Goal: Task Accomplishment & Management: Use online tool/utility

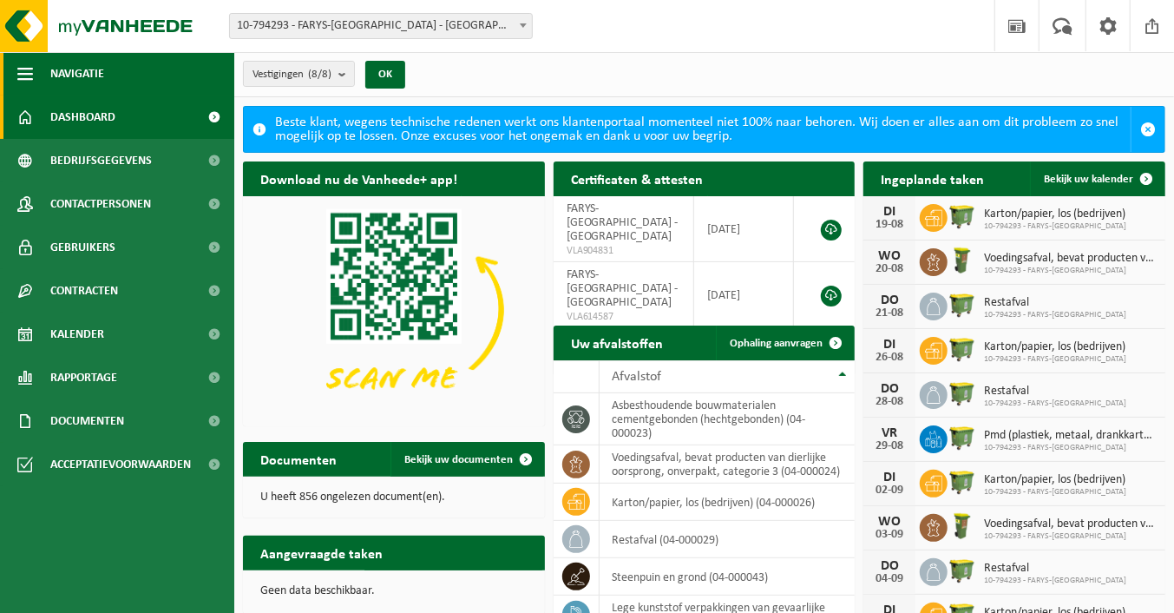
click at [49, 78] on button "Navigatie" at bounding box center [117, 73] width 234 height 43
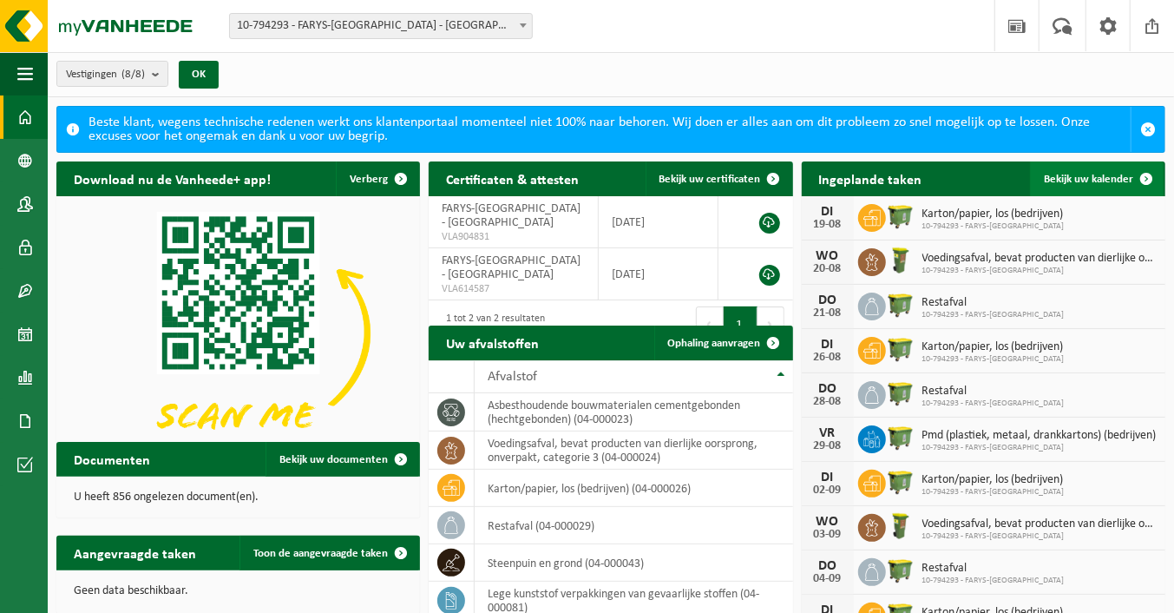
click at [1148, 174] on span at bounding box center [1146, 178] width 35 height 35
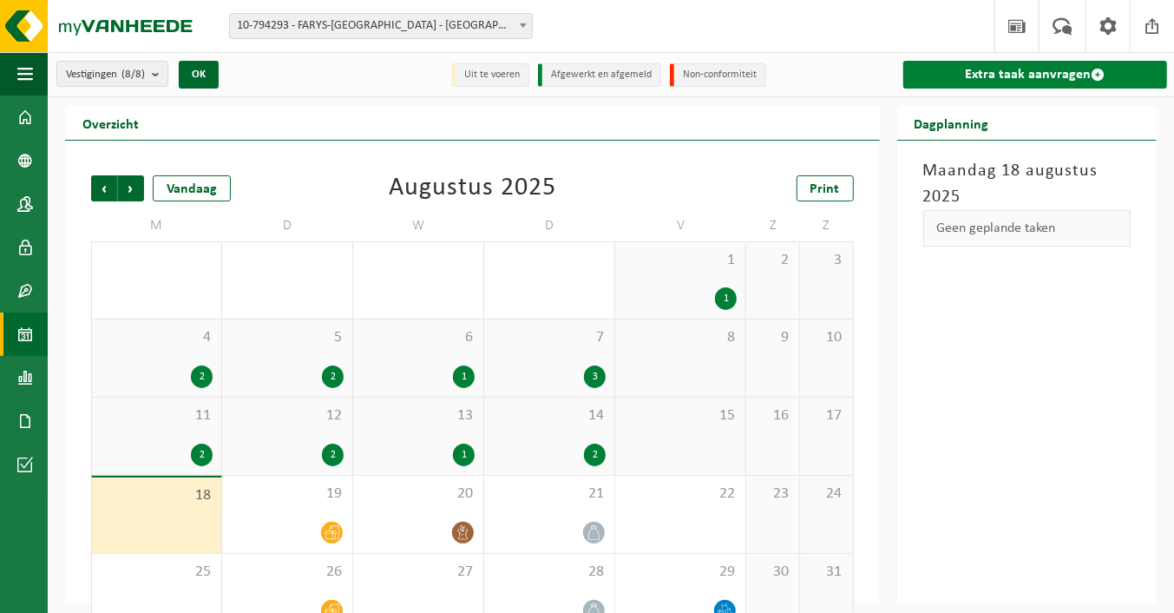
click at [1020, 74] on link "Extra taak aanvragen" at bounding box center [1036, 75] width 265 height 28
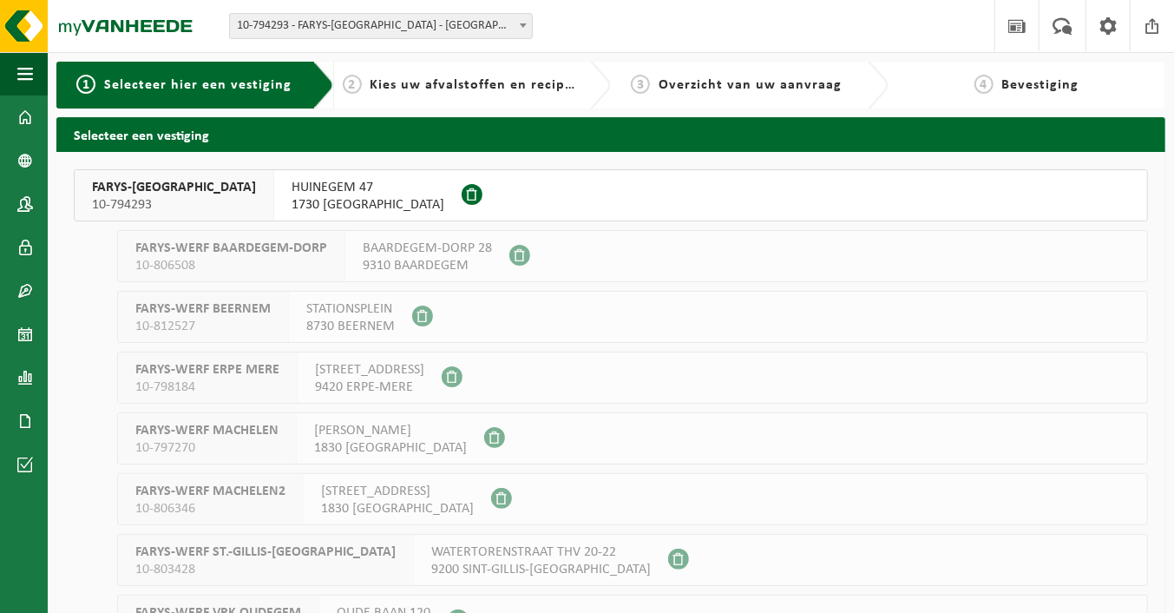
click at [319, 196] on button "FARYS-ASSE 10-794293 HUINEGEM 47 1730 ASSE" at bounding box center [611, 195] width 1074 height 52
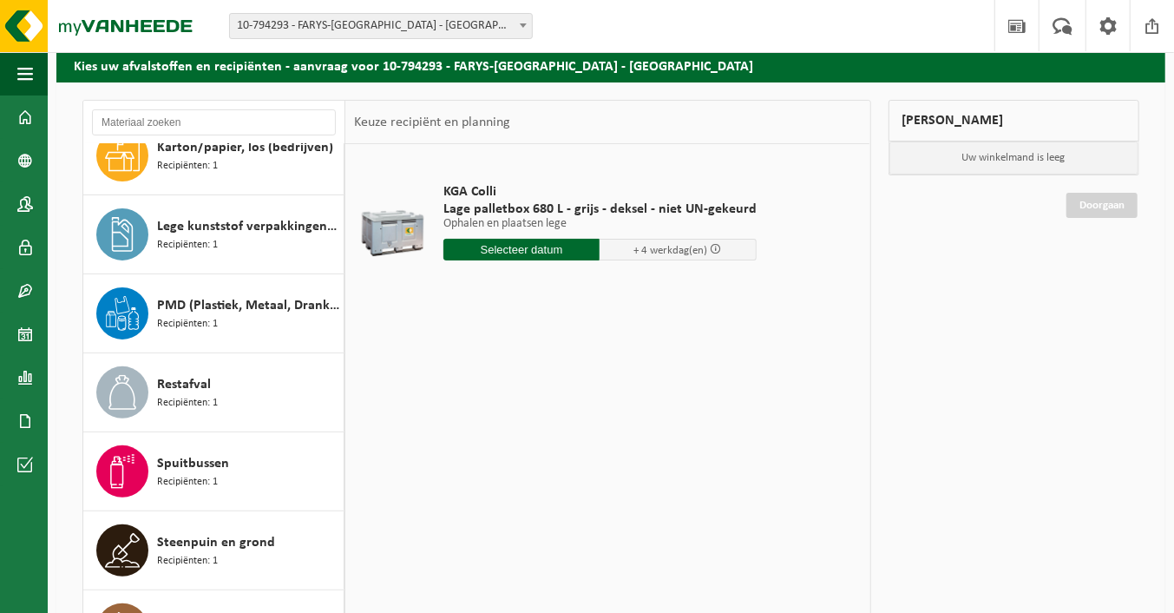
scroll to position [173, 0]
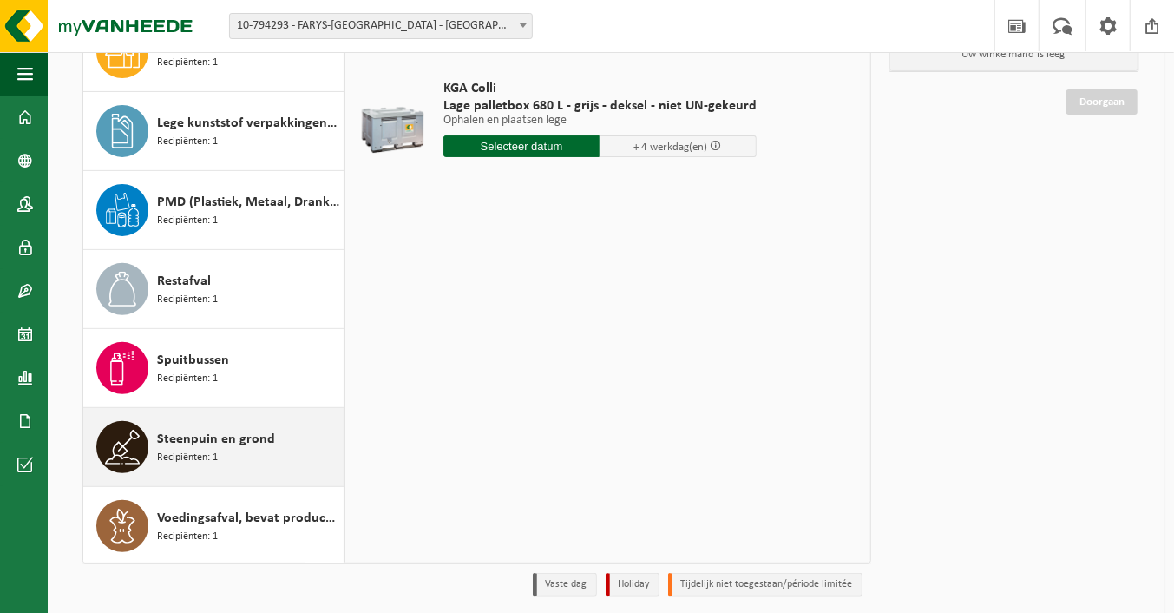
click at [191, 457] on span "Recipiënten: 1" at bounding box center [187, 458] width 61 height 16
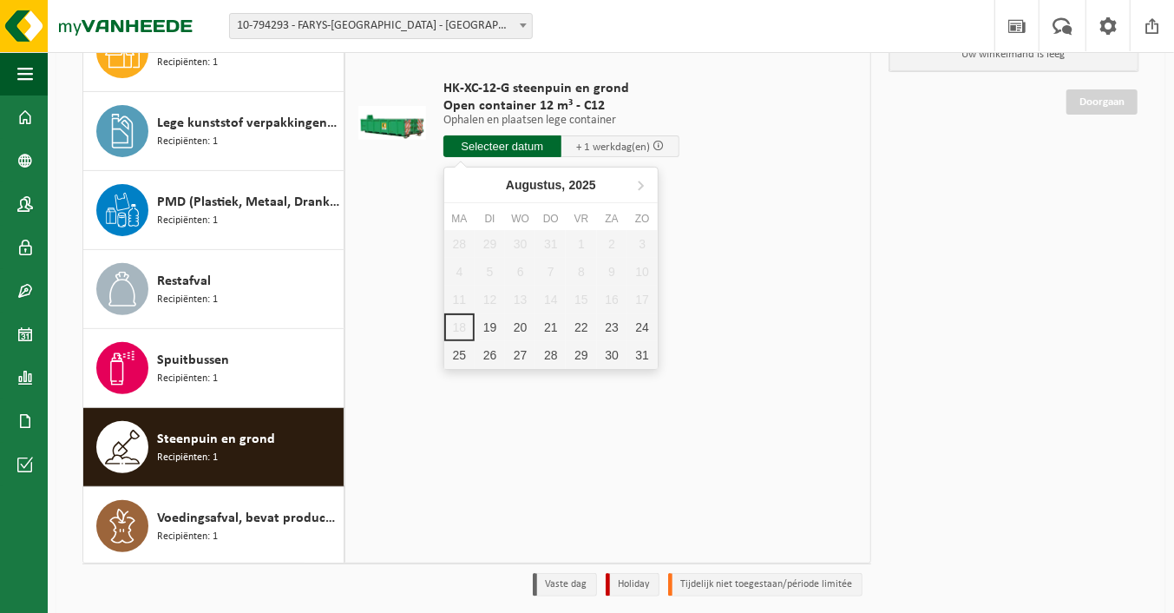
click at [503, 148] on input "text" at bounding box center [503, 146] width 118 height 22
click at [494, 319] on div "19" at bounding box center [490, 327] width 30 height 28
type input "Van 2025-08-19"
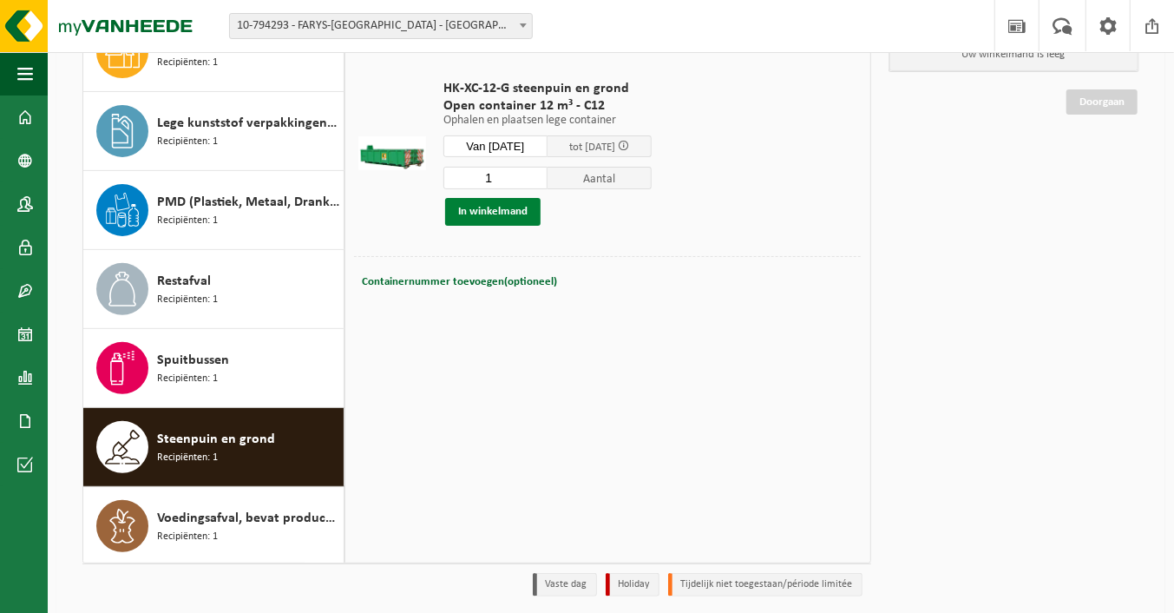
click at [517, 212] on button "In winkelmand" at bounding box center [492, 212] width 95 height 28
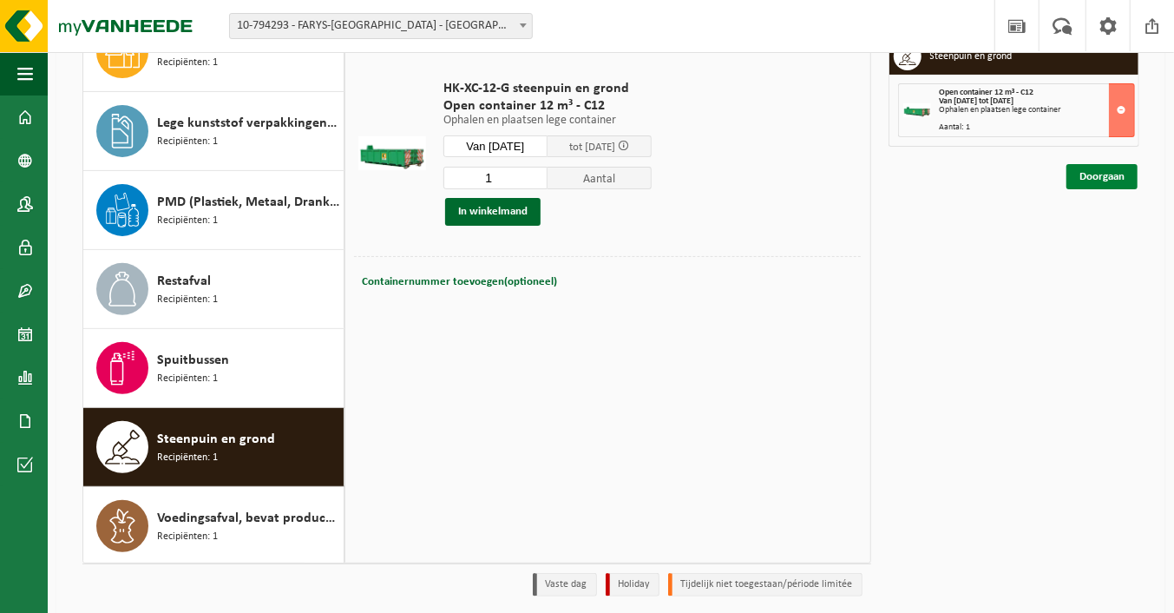
click at [1134, 177] on link "Doorgaan" at bounding box center [1102, 176] width 71 height 25
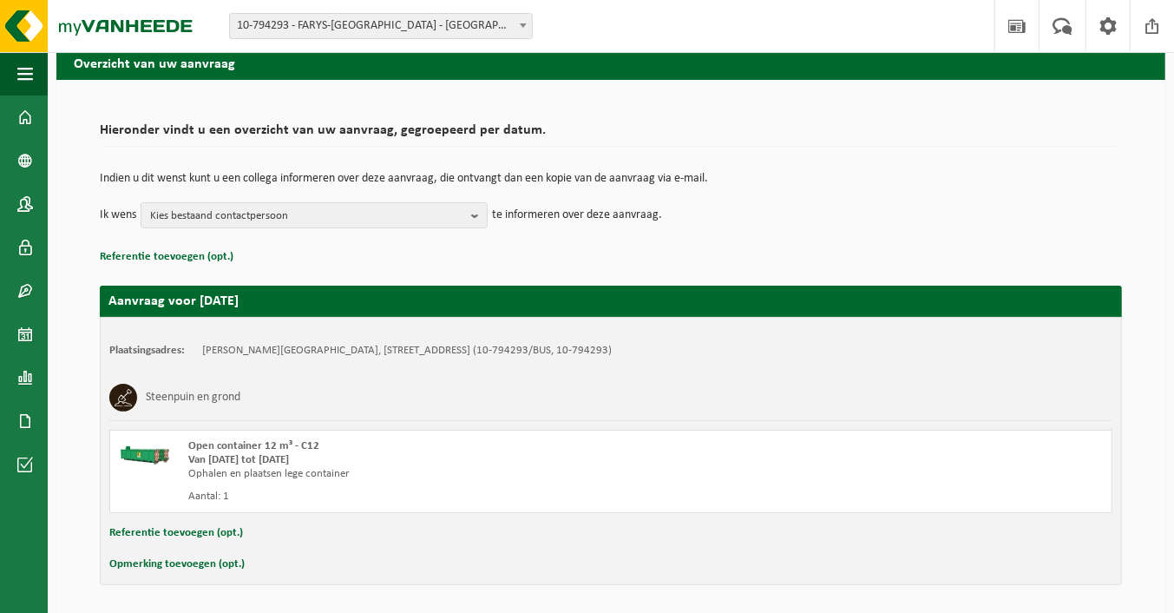
scroll to position [129, 0]
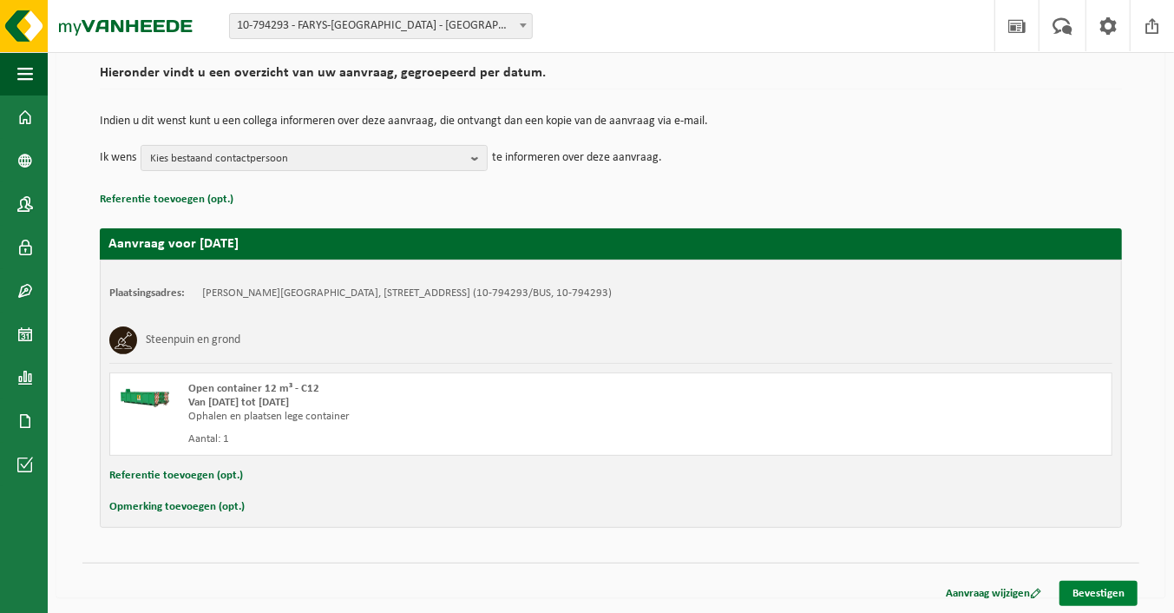
click at [1101, 595] on link "Bevestigen" at bounding box center [1099, 593] width 78 height 25
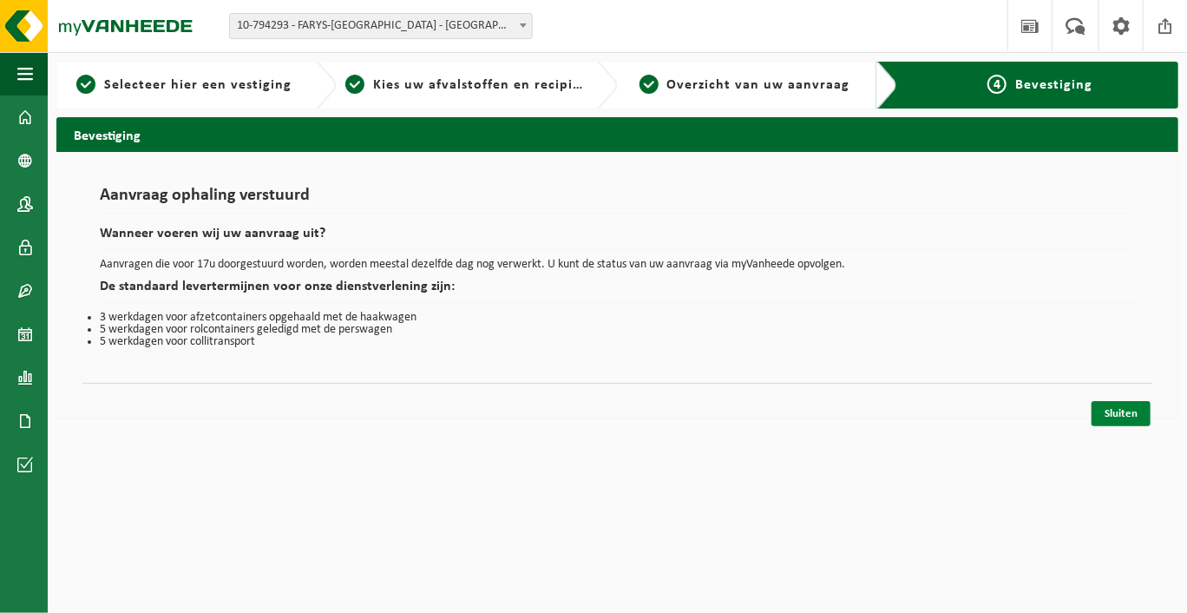
click at [1129, 404] on link "Sluiten" at bounding box center [1121, 413] width 59 height 25
